Goal: Information Seeking & Learning: Find specific fact

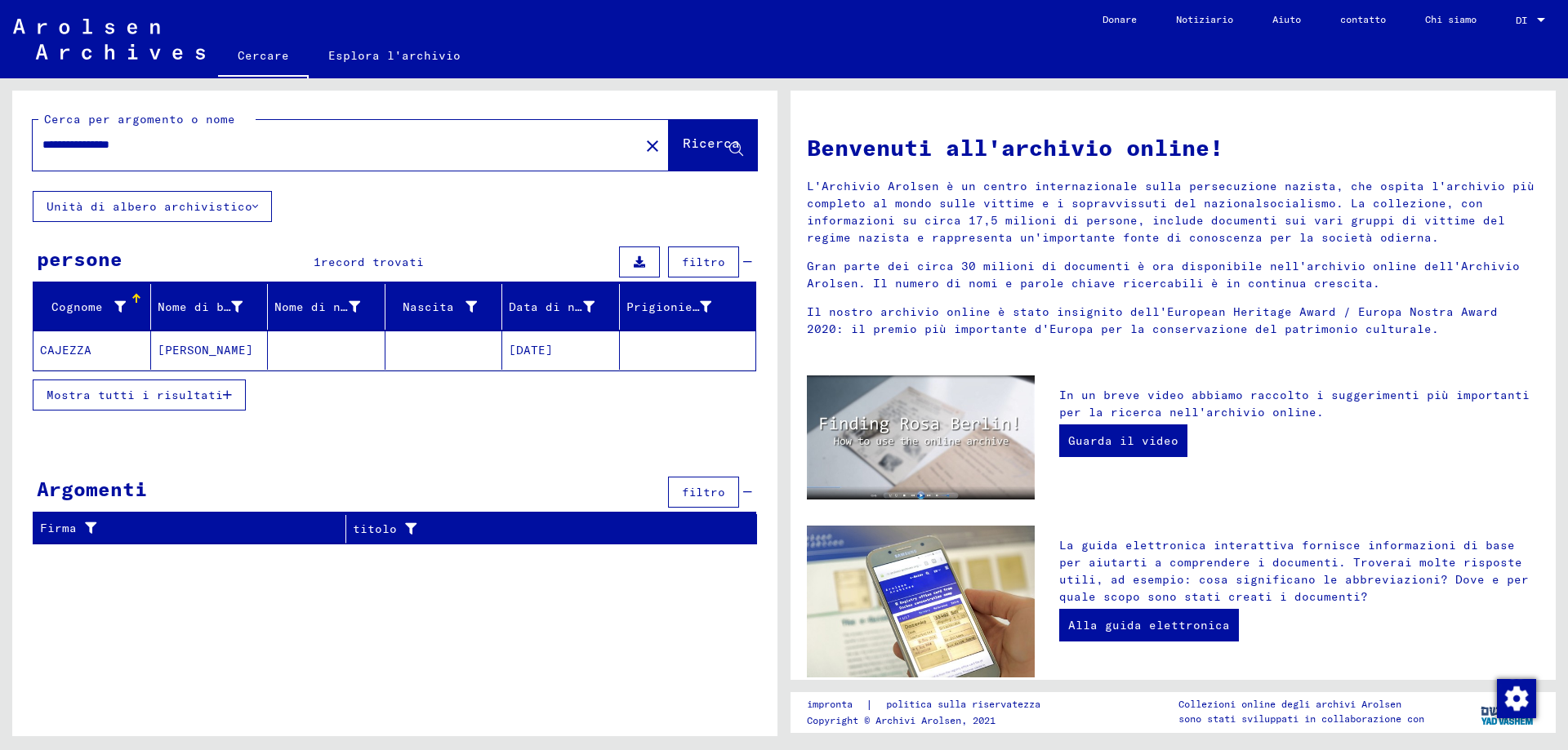
click at [84, 349] on font "CAJEZZA" at bounding box center [66, 350] width 52 height 15
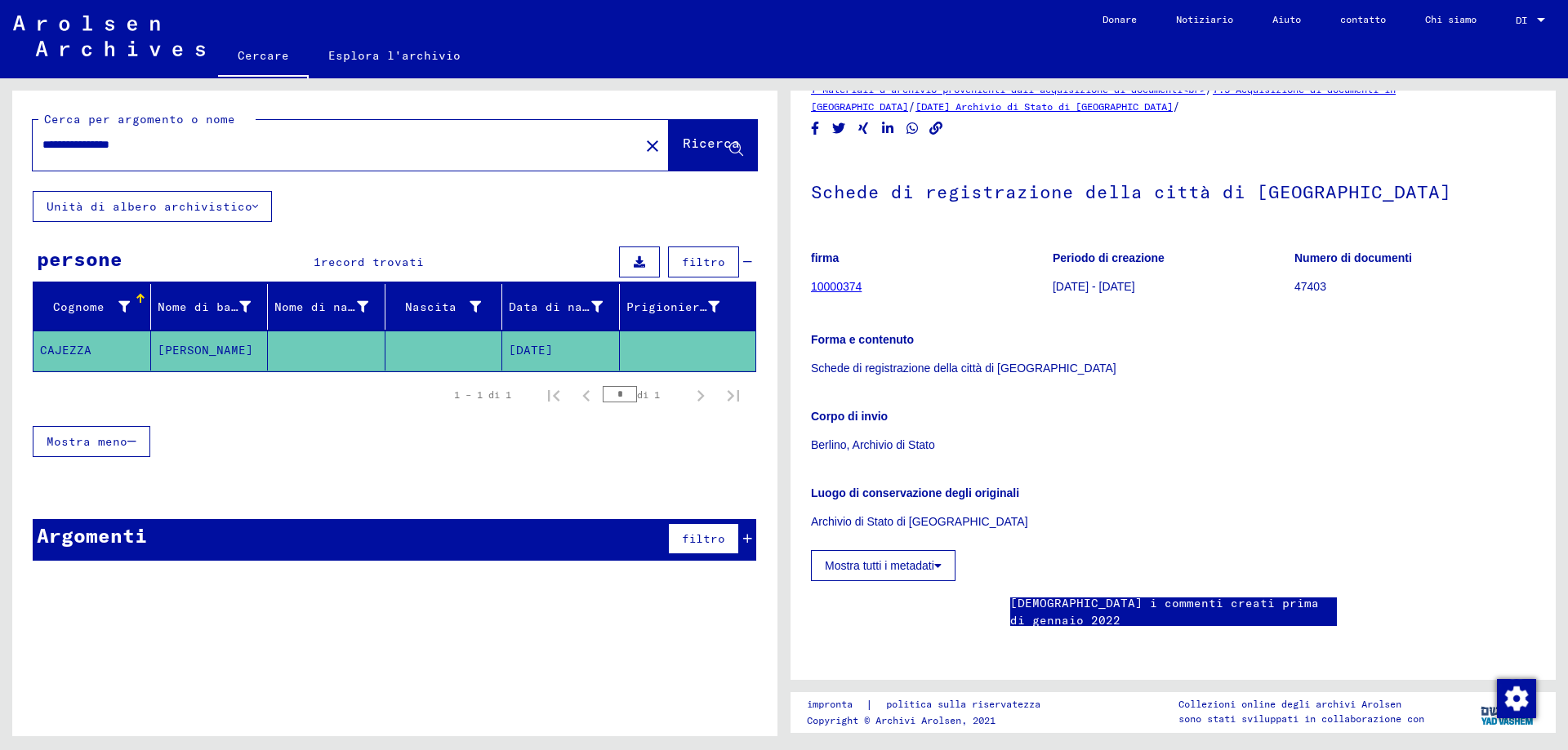
scroll to position [82, 0]
click at [822, 280] on font "10000374" at bounding box center [836, 286] width 51 height 13
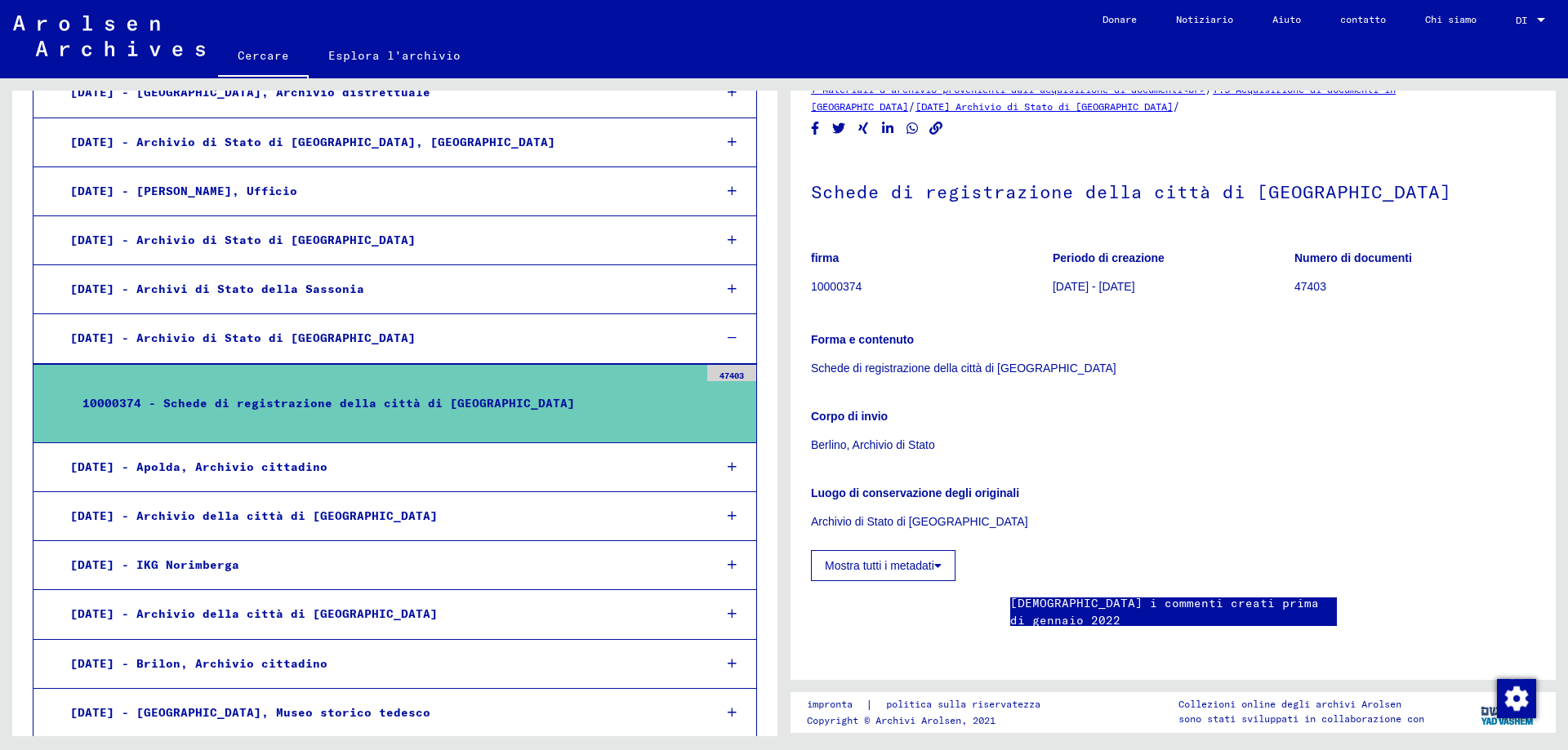
scroll to position [82, 0]
click at [931, 559] on font "Mostra tutti i metadati" at bounding box center [879, 565] width 110 height 13
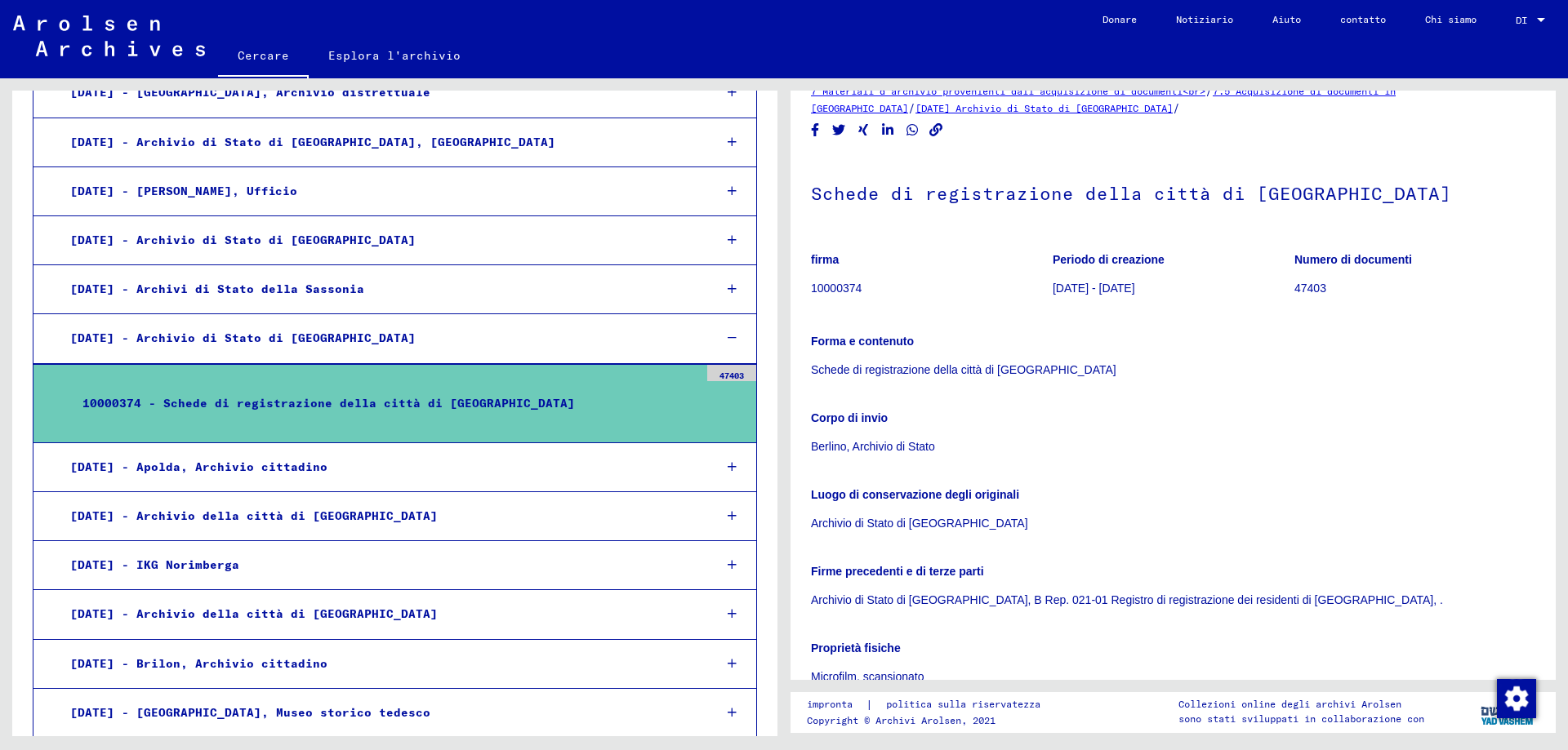
scroll to position [0, 0]
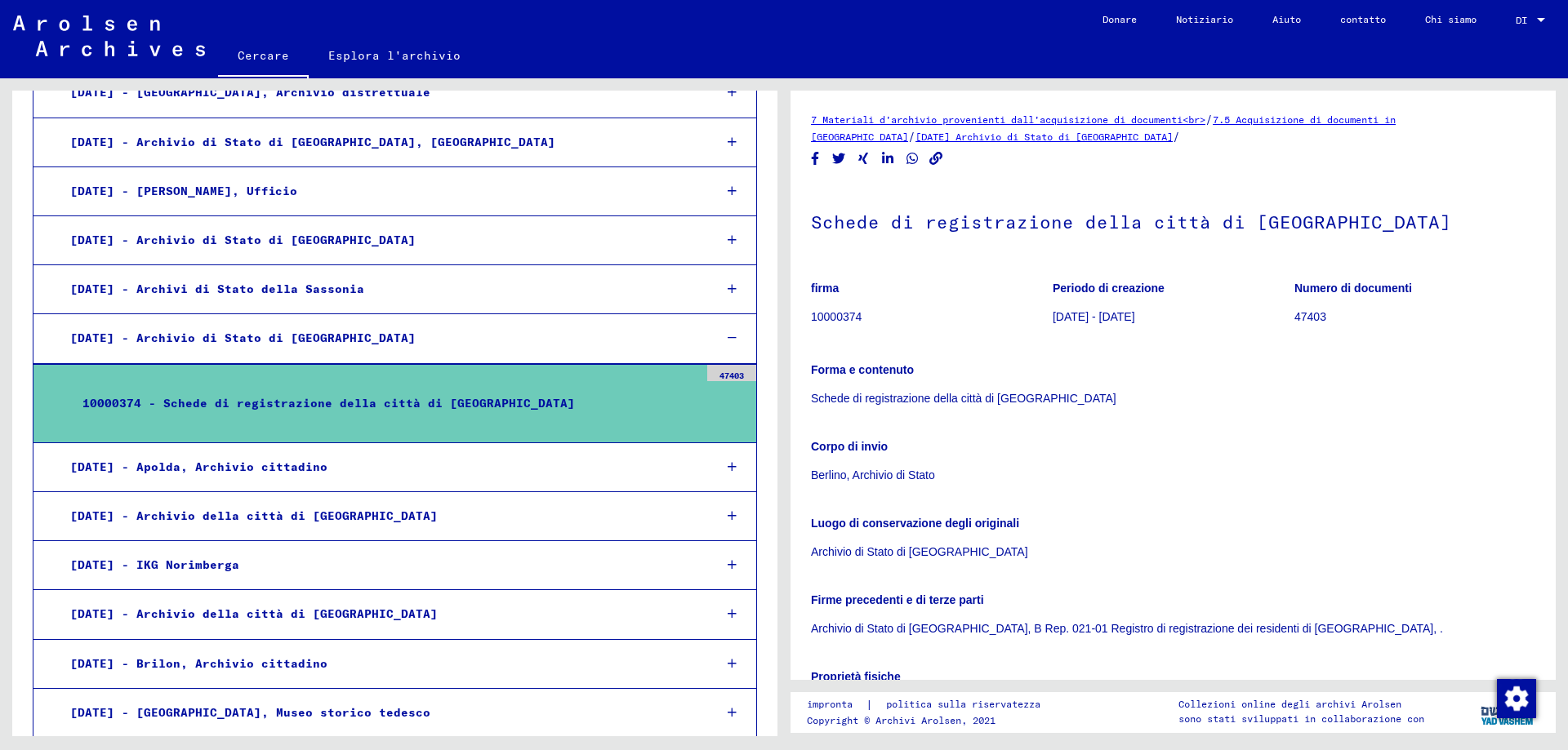
click at [1003, 135] on font "[DATE] Archivio di Stato di [GEOGRAPHIC_DATA]" at bounding box center [1044, 136] width 257 height 12
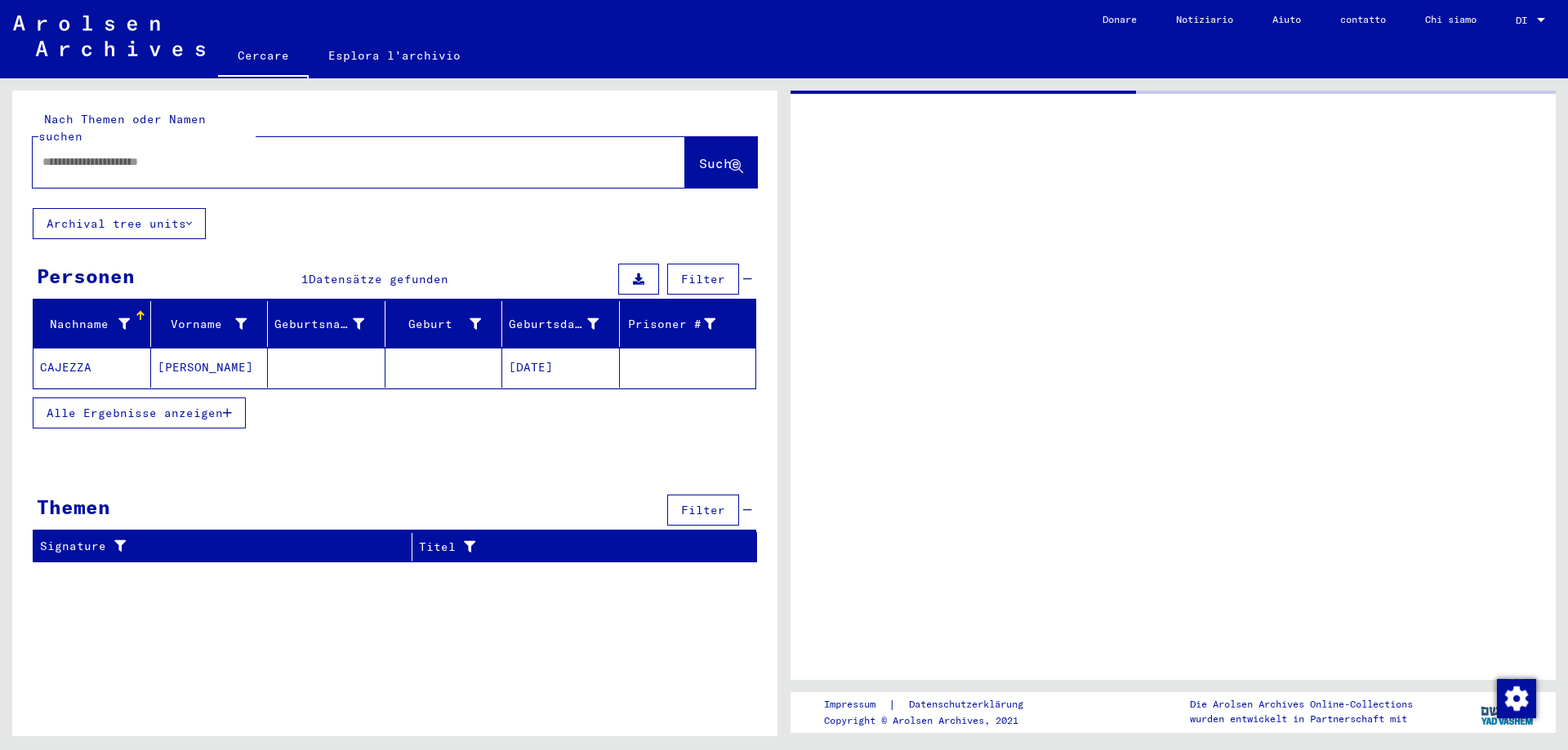
type input "********"
